Goal: Task Accomplishment & Management: Manage account settings

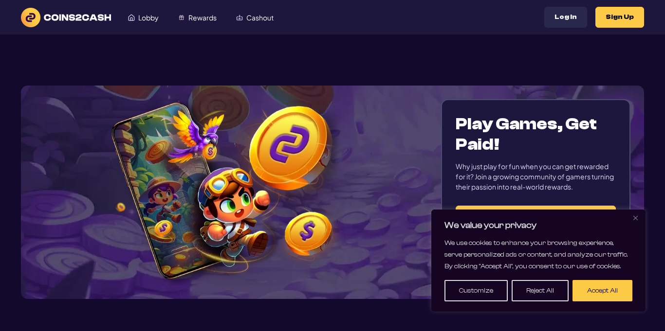
click at [640, 220] on button "Close" at bounding box center [635, 218] width 12 height 12
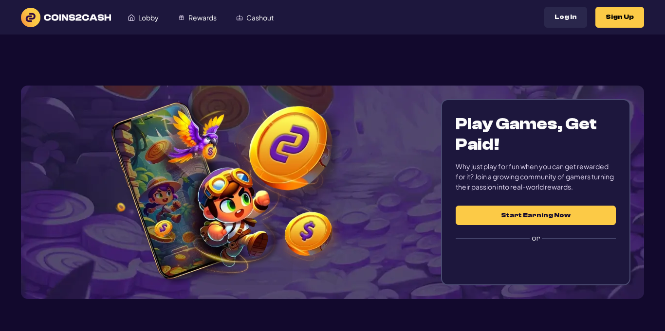
click at [640, 220] on div "Play Games, Get Paid! Why just play for fun when you can get rewarded for it? J…" at bounding box center [332, 193] width 623 height 214
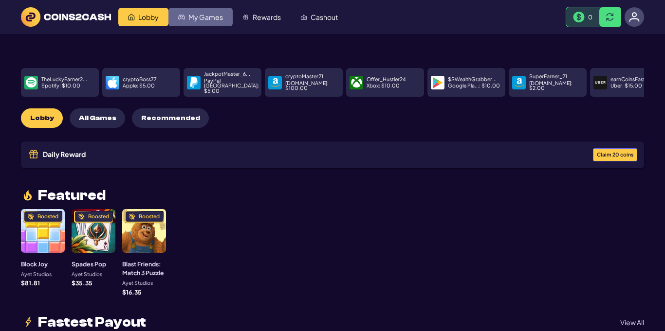
click at [204, 16] on span "My Games" at bounding box center [205, 17] width 35 height 7
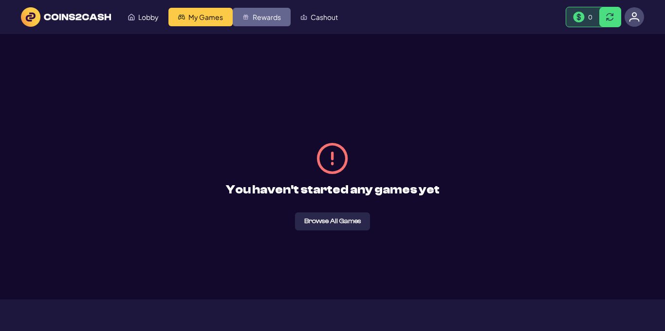
click at [267, 16] on span "Rewards" at bounding box center [267, 17] width 28 height 7
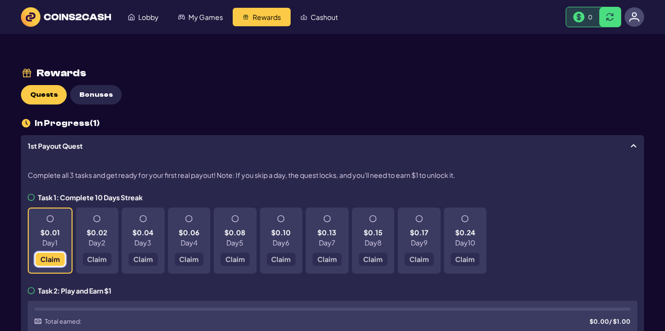
click at [42, 258] on span "Claim" at bounding box center [49, 259] width 19 height 7
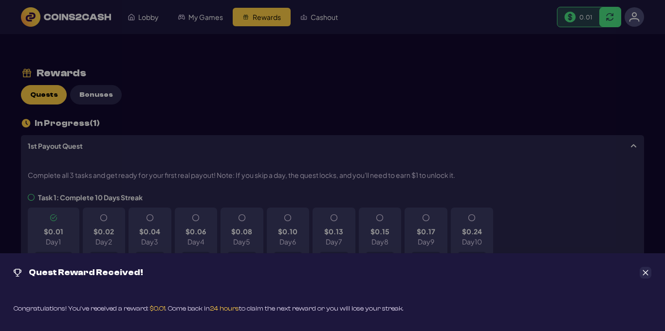
click at [645, 273] on icon "Close" at bounding box center [645, 273] width 7 height 7
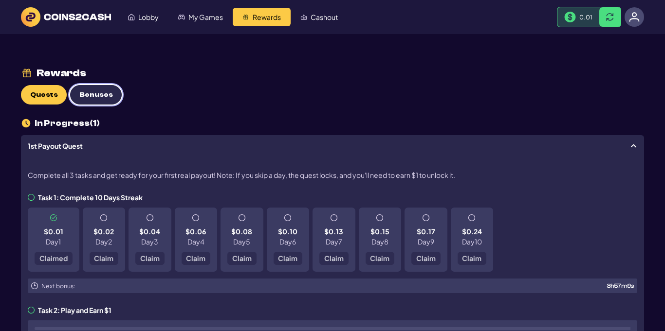
click at [103, 96] on span "Bonuses" at bounding box center [96, 95] width 34 height 8
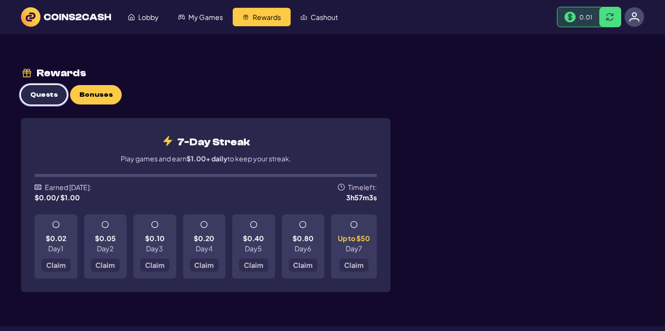
click at [32, 96] on span "Quests" at bounding box center [44, 95] width 28 height 8
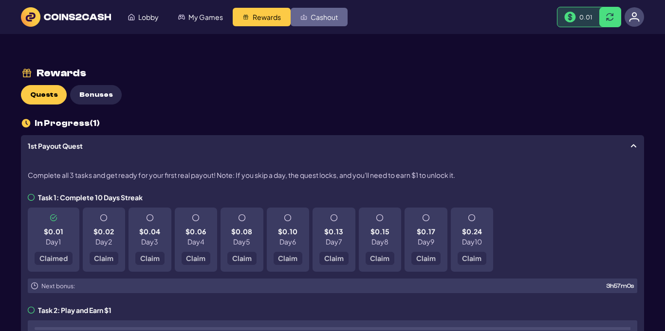
click at [308, 17] on link "Cashout" at bounding box center [318, 17] width 57 height 18
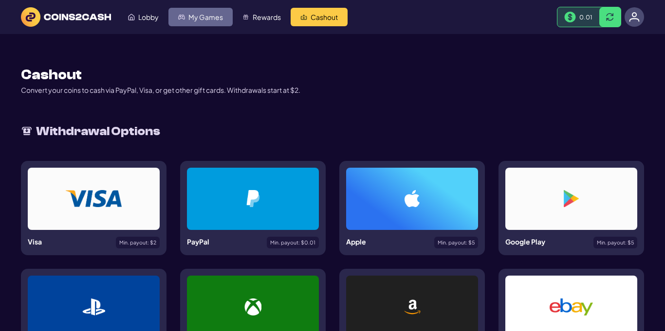
click at [187, 14] on link "My Games" at bounding box center [200, 17] width 64 height 18
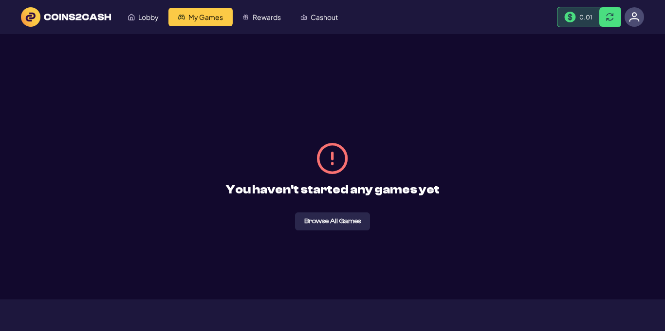
click at [147, 15] on span "Lobby" at bounding box center [148, 17] width 20 height 7
